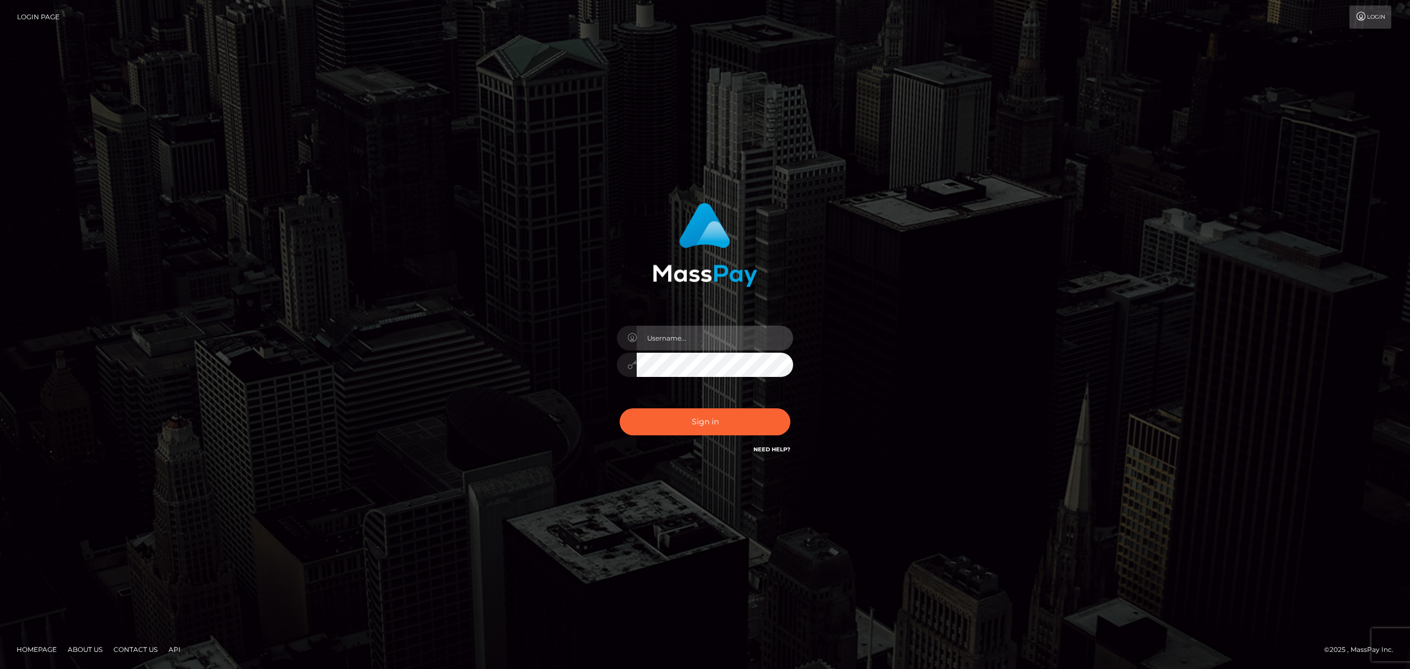
drag, startPoint x: 680, startPoint y: 345, endPoint x: 688, endPoint y: 343, distance: 8.6
click at [680, 345] on input "text" at bounding box center [715, 338] width 156 height 25
drag, startPoint x: 719, startPoint y: 336, endPoint x: 727, endPoint y: 350, distance: 17.0
click at [719, 336] on input "text" at bounding box center [715, 338] width 156 height 25
type input "Eric"
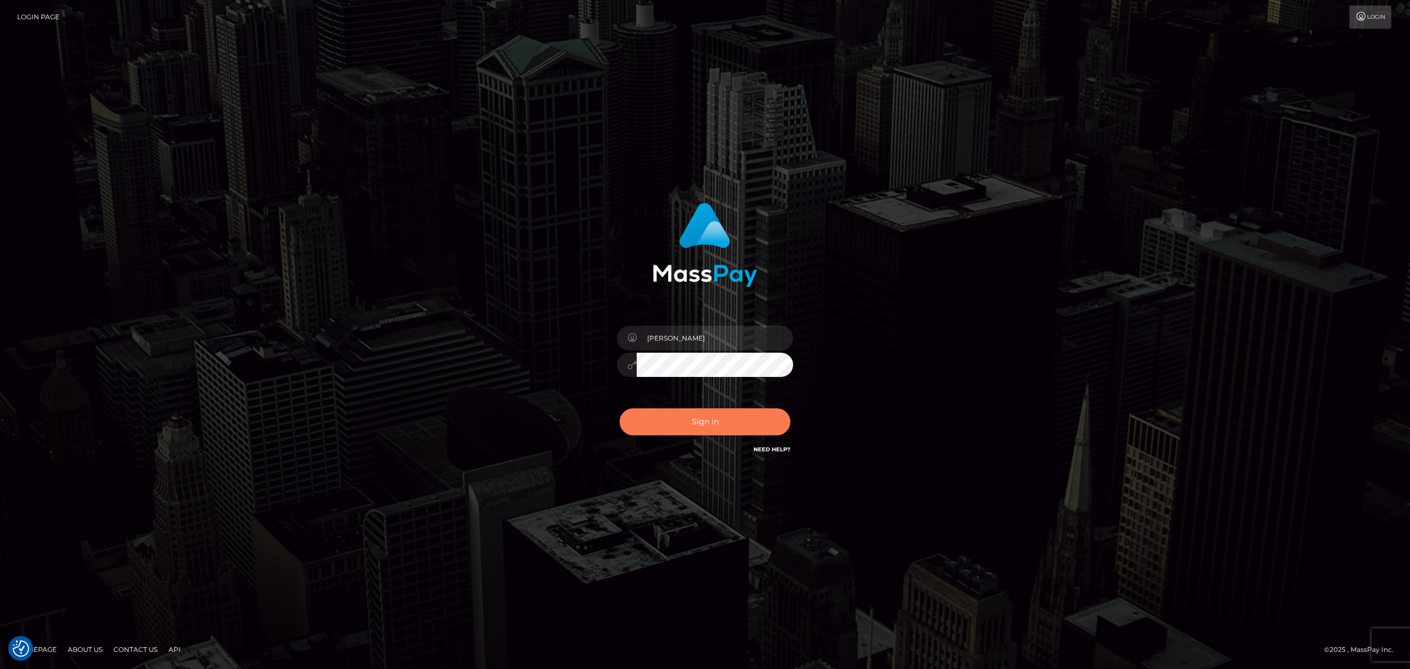
click at [711, 422] on button "Sign in" at bounding box center [705, 421] width 171 height 27
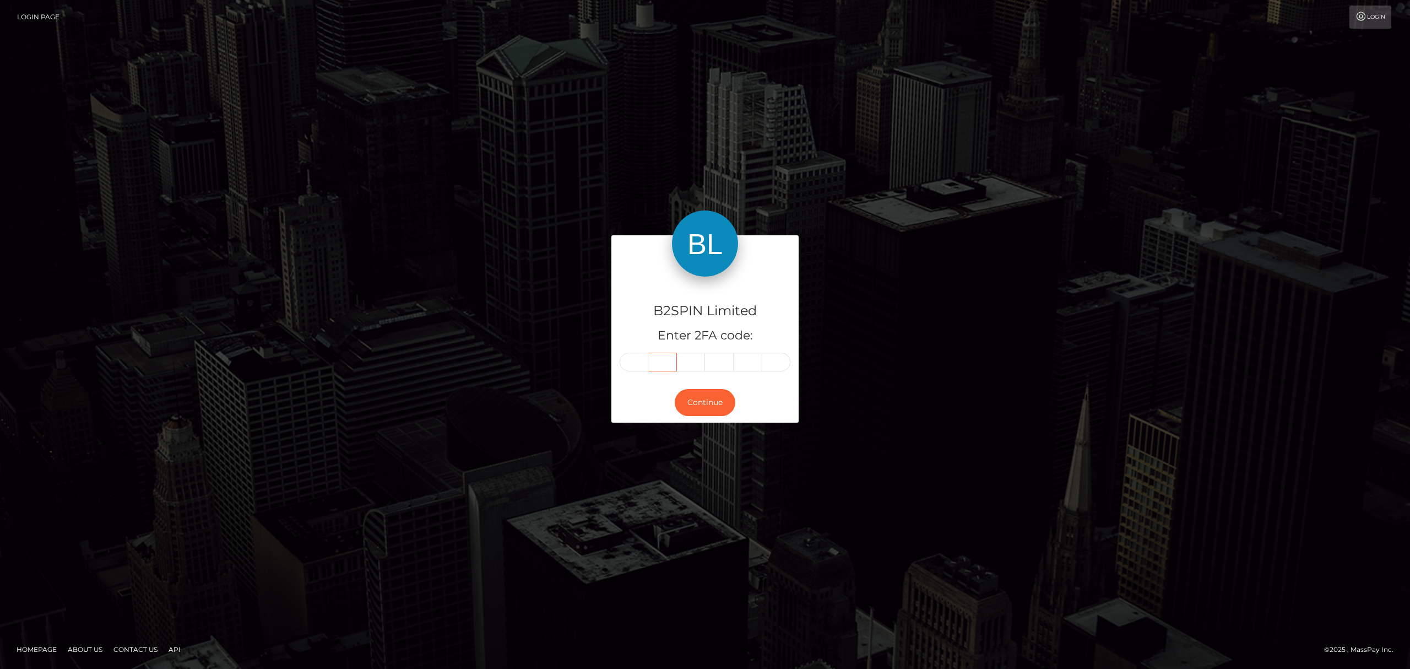
drag, startPoint x: 648, startPoint y: 361, endPoint x: 642, endPoint y: 360, distance: 6.2
click at [648, 361] on input "text" at bounding box center [662, 362] width 29 height 19
paste input "8"
type input "8"
type input "9"
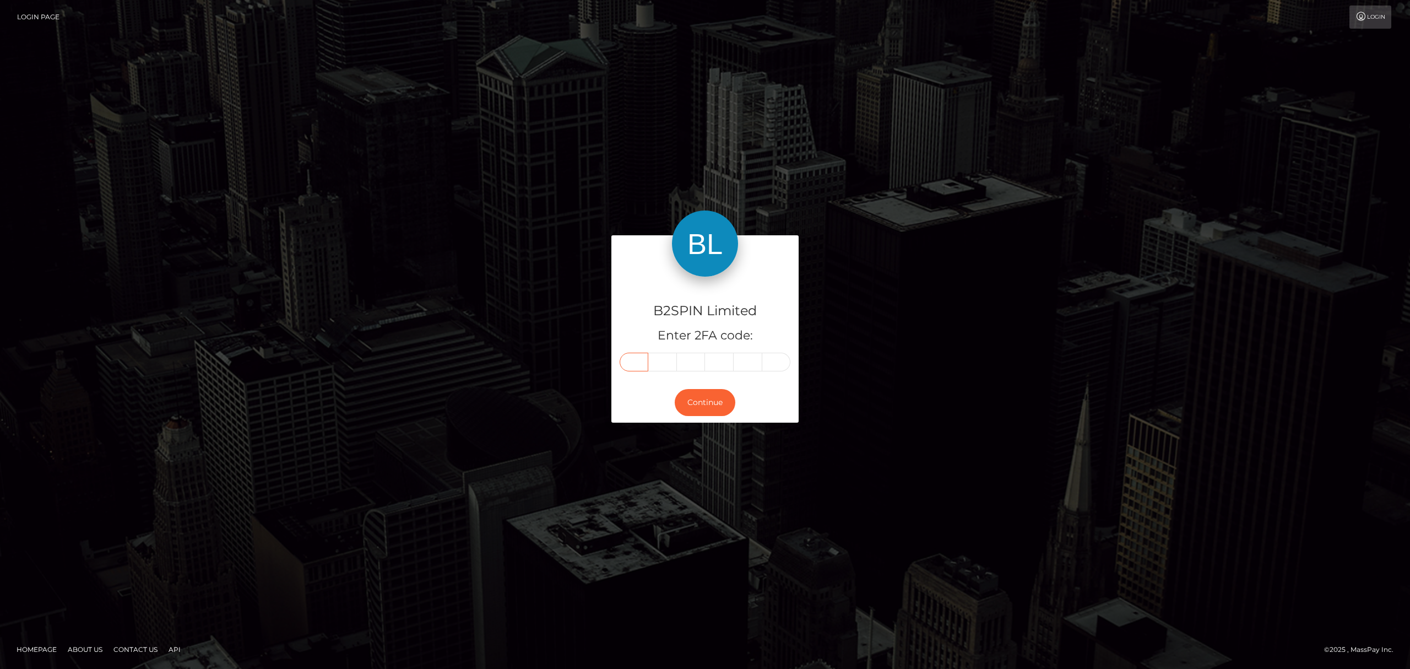
type input "0"
type input "6"
type input "2"
click at [714, 396] on button "Continue" at bounding box center [705, 402] width 61 height 27
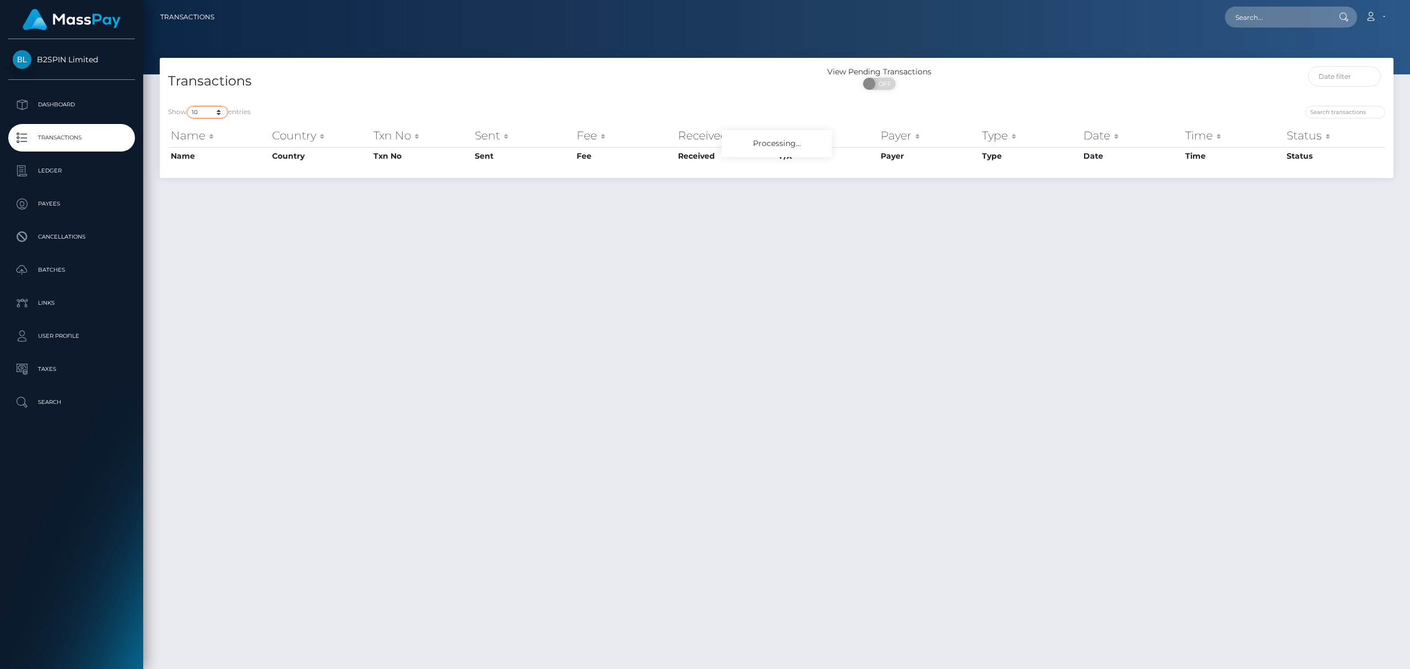
click at [206, 115] on select "10 25 50 100 250 500 1,000 3,500" at bounding box center [207, 112] width 41 height 13
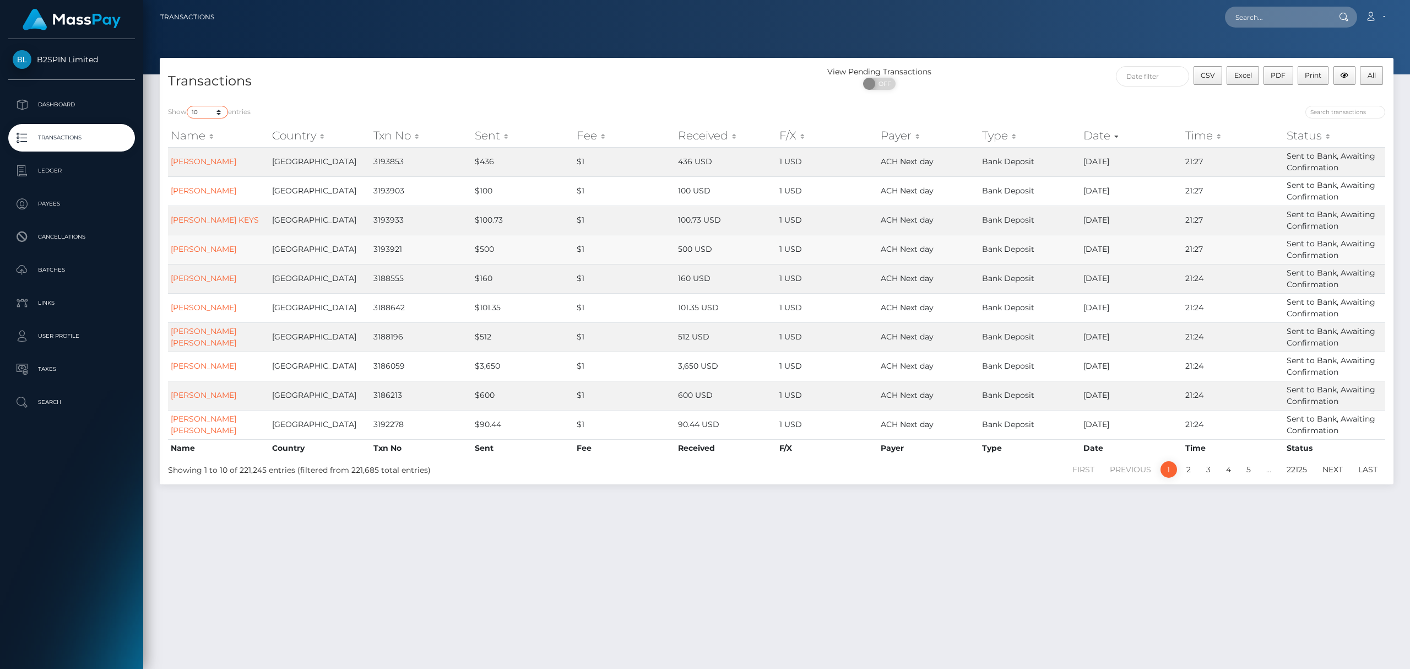
select select "3500"
click at [188, 106] on select "10 25 50 100 250 500 1,000 3,500" at bounding box center [207, 112] width 41 height 13
click at [890, 85] on span "OFF" at bounding box center [883, 84] width 28 height 12
checkbox input "true"
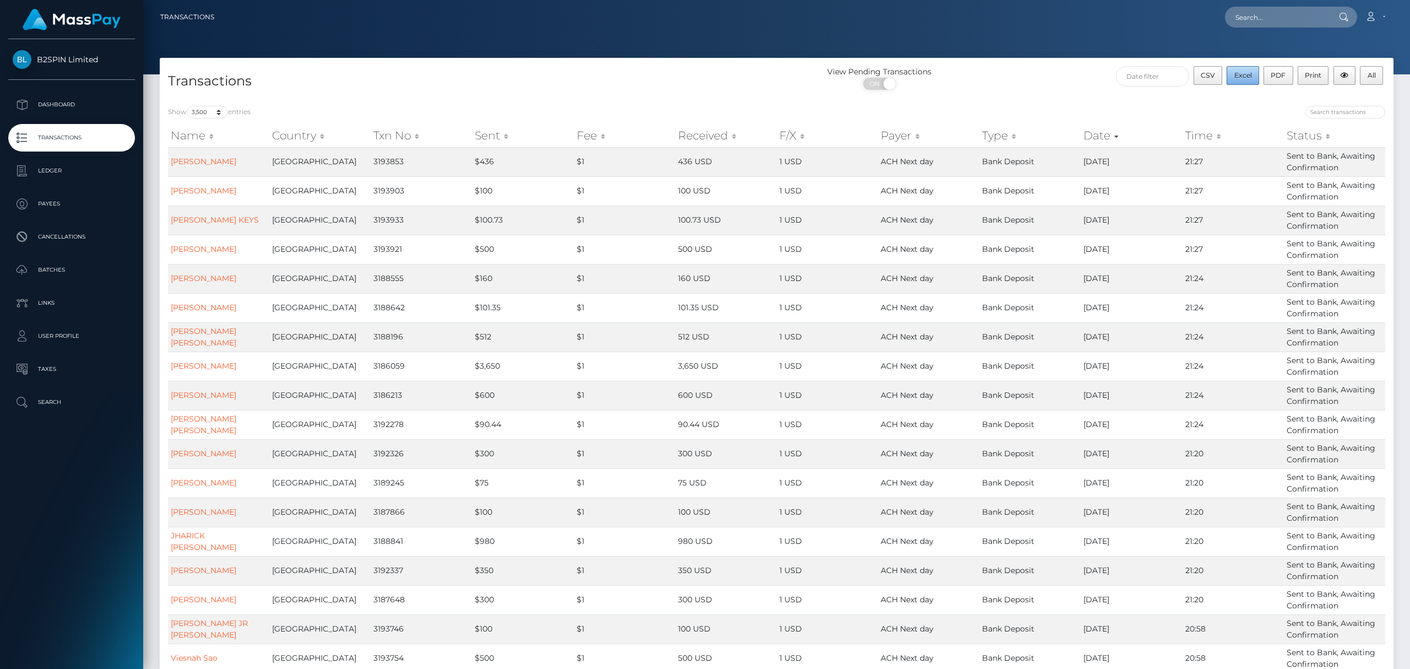
click at [1241, 77] on span "Excel" at bounding box center [1244, 75] width 18 height 8
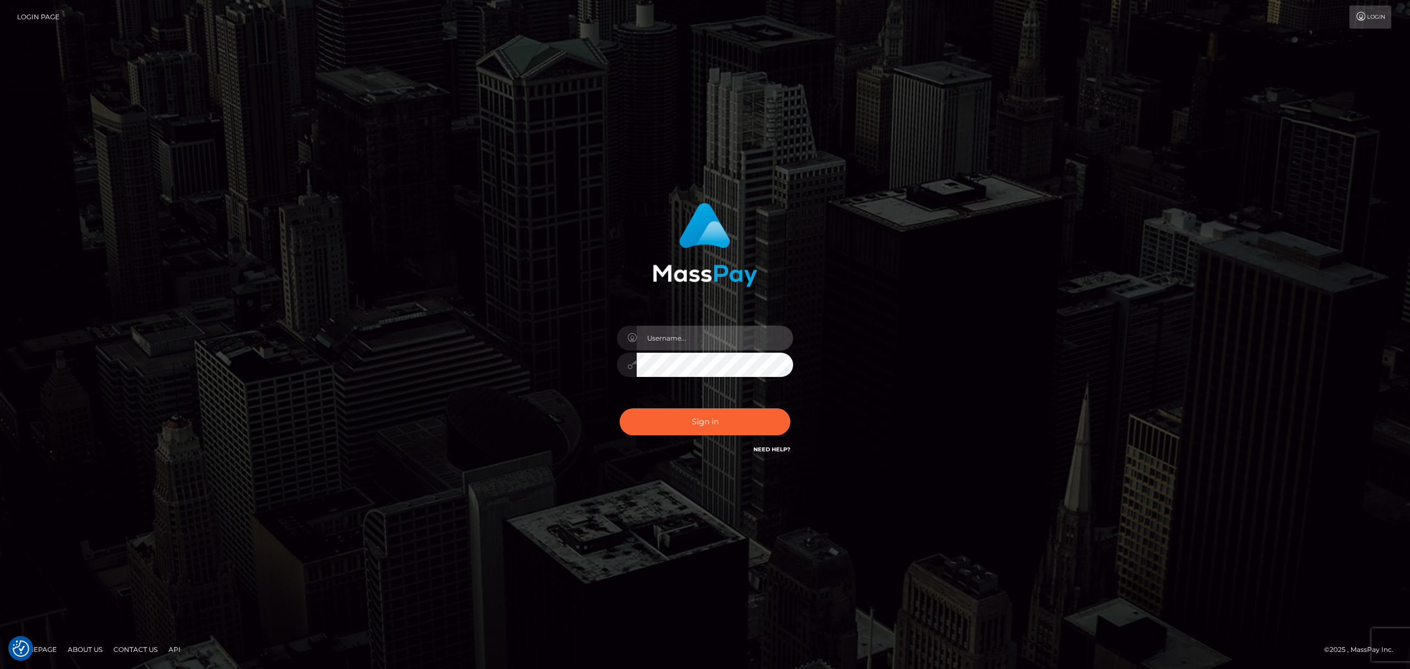
click at [695, 337] on input "text" at bounding box center [715, 338] width 156 height 25
type input "Eric"
click at [723, 419] on button "Sign in" at bounding box center [705, 421] width 171 height 27
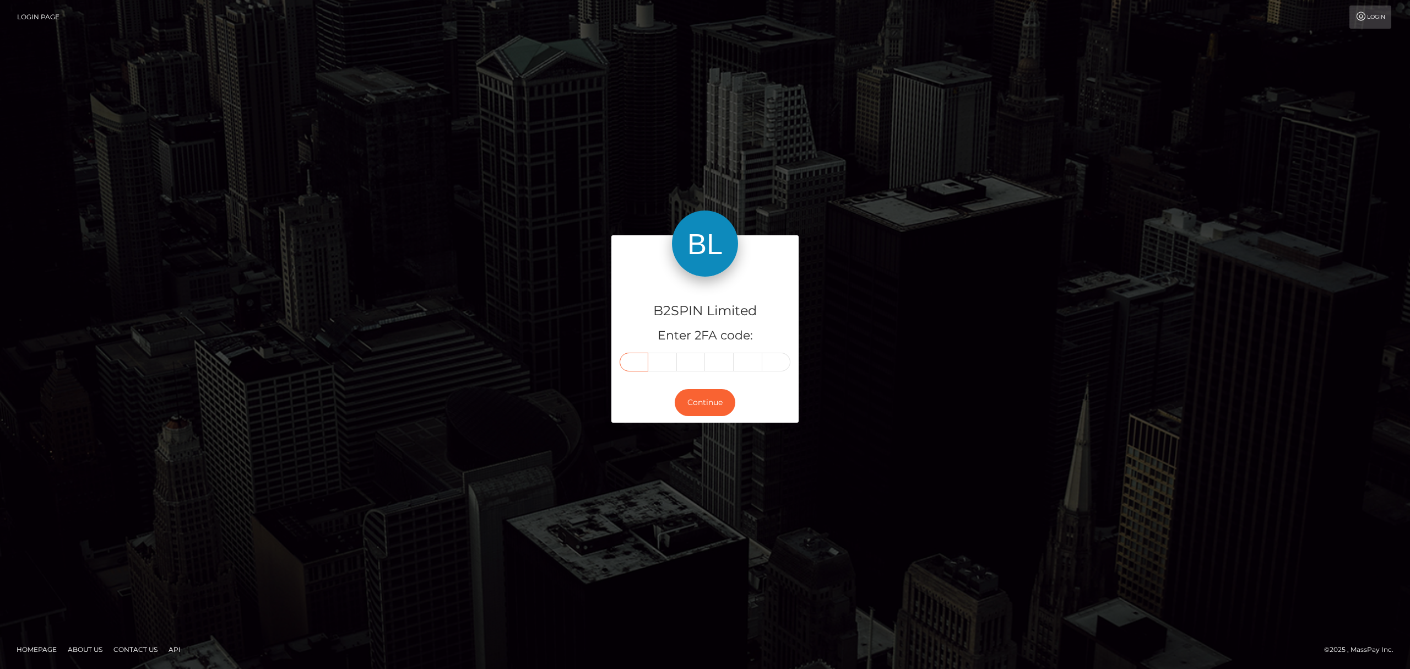
click at [635, 366] on input "text" at bounding box center [634, 362] width 29 height 19
paste input "0"
type input "0"
type input "4"
type input "3"
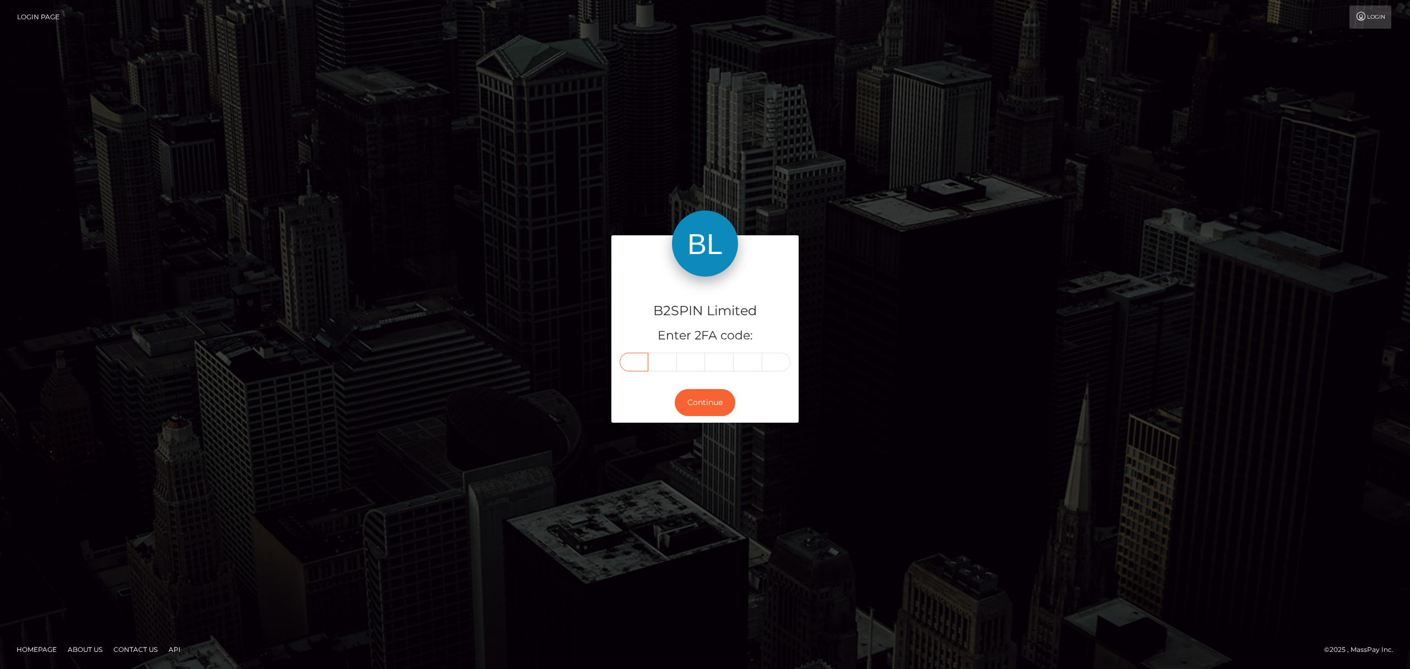
type input "3"
type input "5"
type input "6"
click at [710, 407] on button "Continue" at bounding box center [705, 402] width 61 height 27
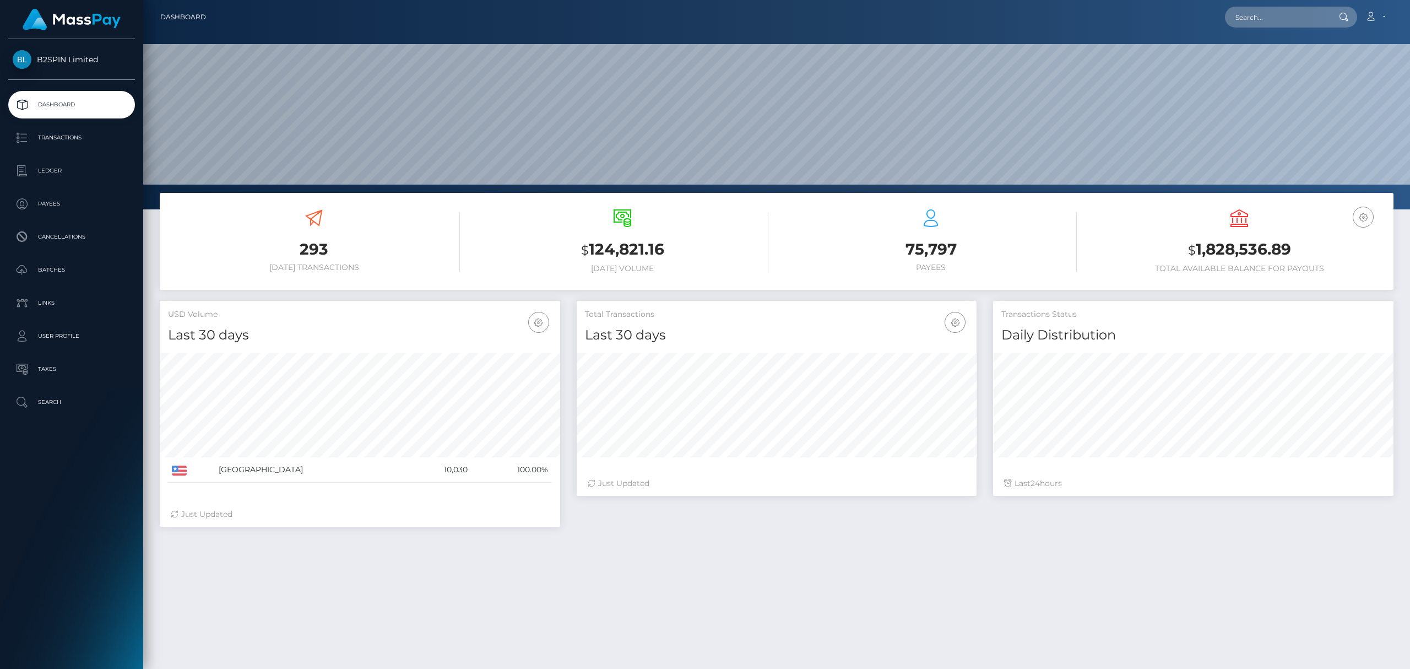
scroll to position [226, 400]
click at [1263, 12] on input "text" at bounding box center [1277, 17] width 104 height 21
paste input "1649764407"
type input "1649764407"
click at [1261, 93] on link "[PERSON_NAME]" at bounding box center [1269, 91] width 88 height 20
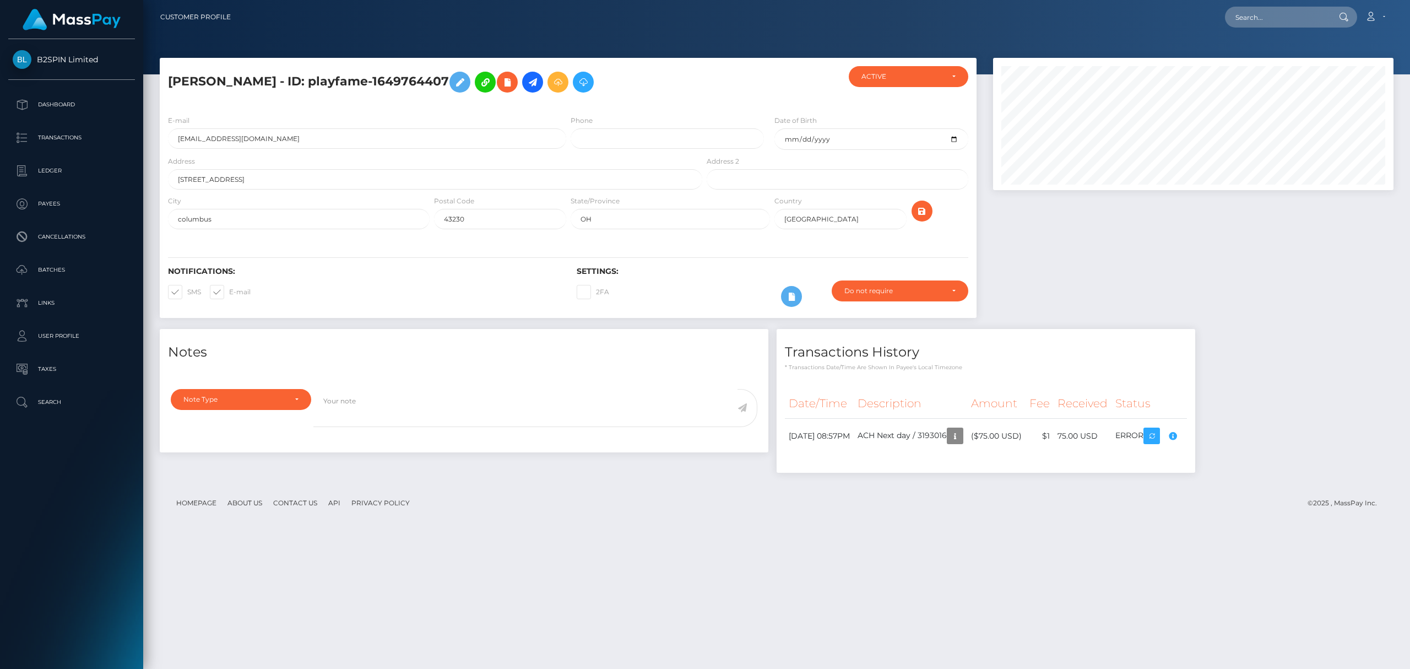
scroll to position [132, 400]
click at [1346, 283] on div at bounding box center [1193, 193] width 417 height 271
click at [1252, 421] on div "Notes Note Type Compliance Clear Compliance General Note Type" at bounding box center [777, 406] width 1251 height 155
